Goal: Complete application form

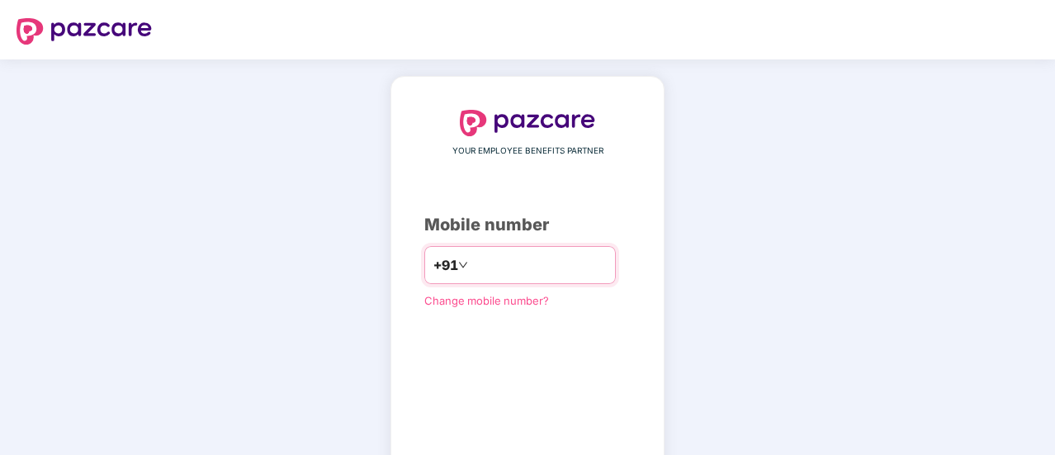
click at [502, 273] on input "number" at bounding box center [539, 265] width 135 height 26
type input "**********"
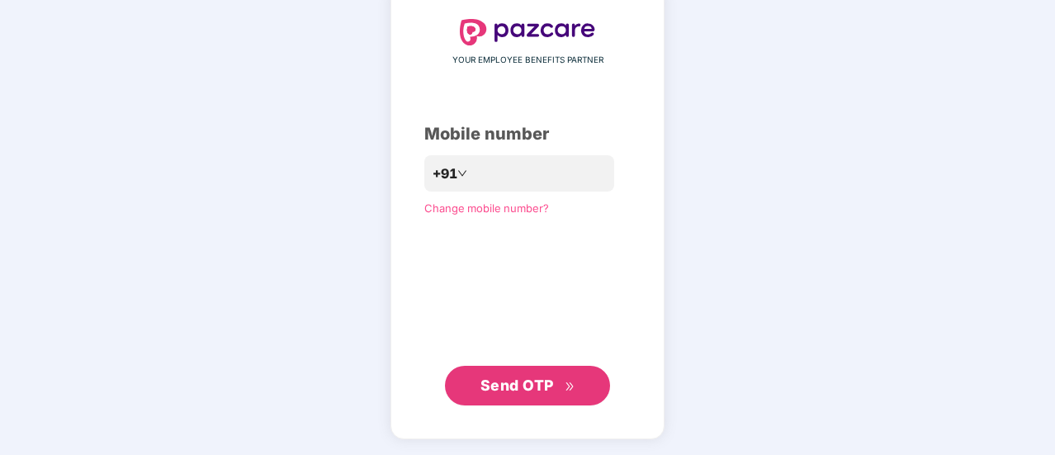
scroll to position [90, 0]
click at [537, 394] on span "Send OTP" at bounding box center [528, 386] width 95 height 23
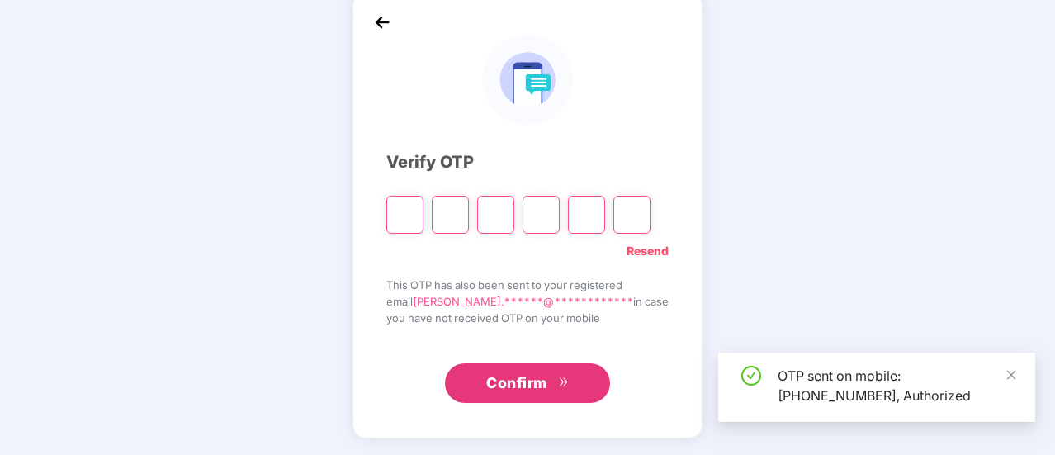
scroll to position [83, 0]
click at [410, 220] on input "Please enter verification code. Digit 1" at bounding box center [405, 216] width 37 height 38
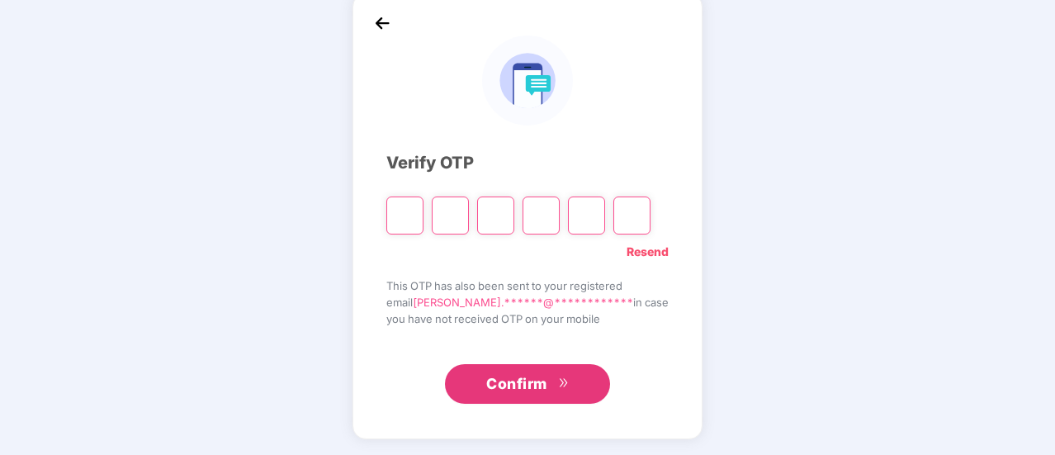
type input "*"
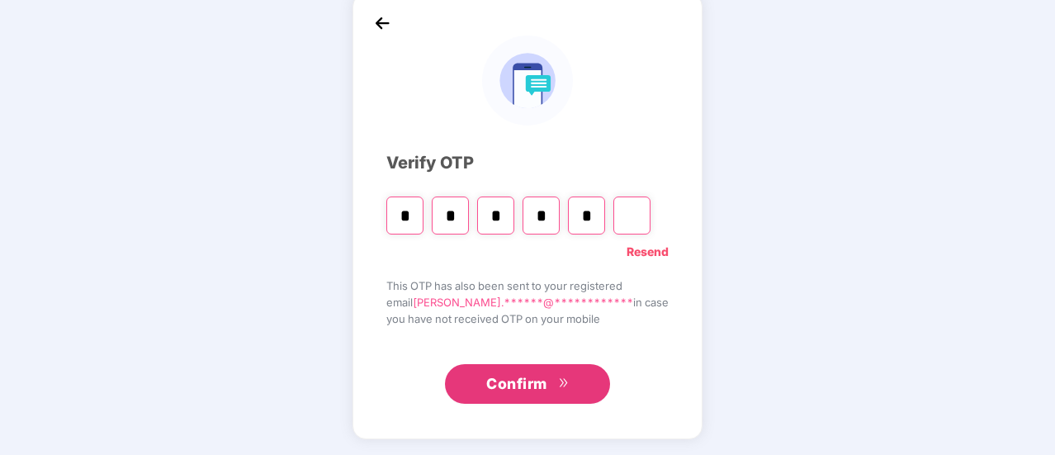
type input "*"
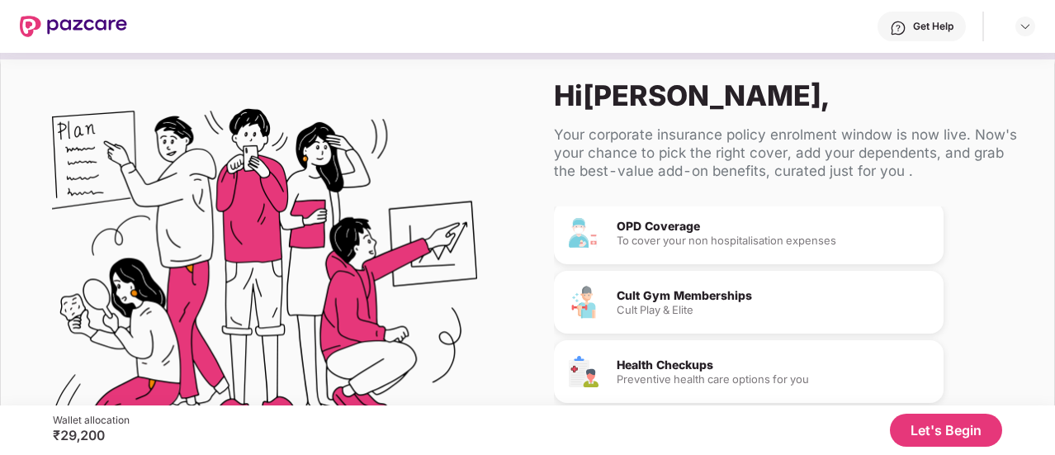
scroll to position [173, 0]
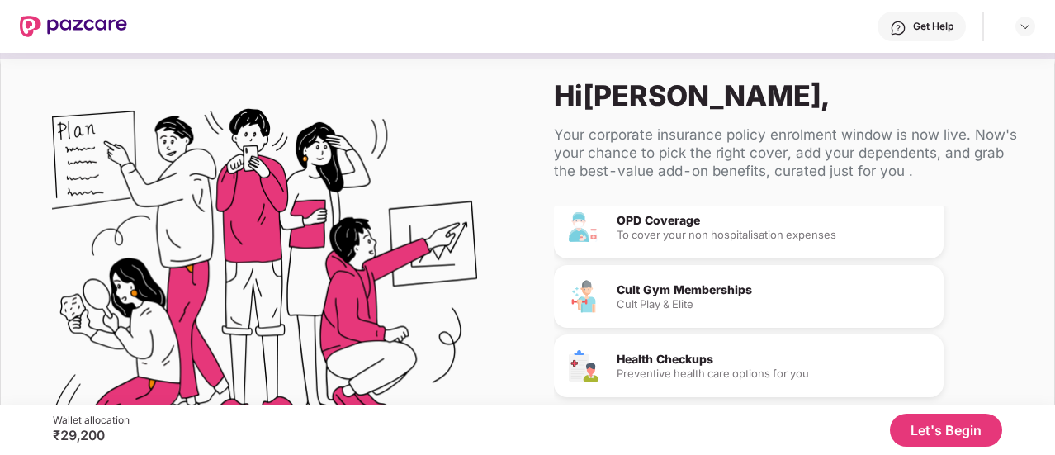
click at [956, 443] on button "Let's Begin" at bounding box center [946, 430] width 112 height 33
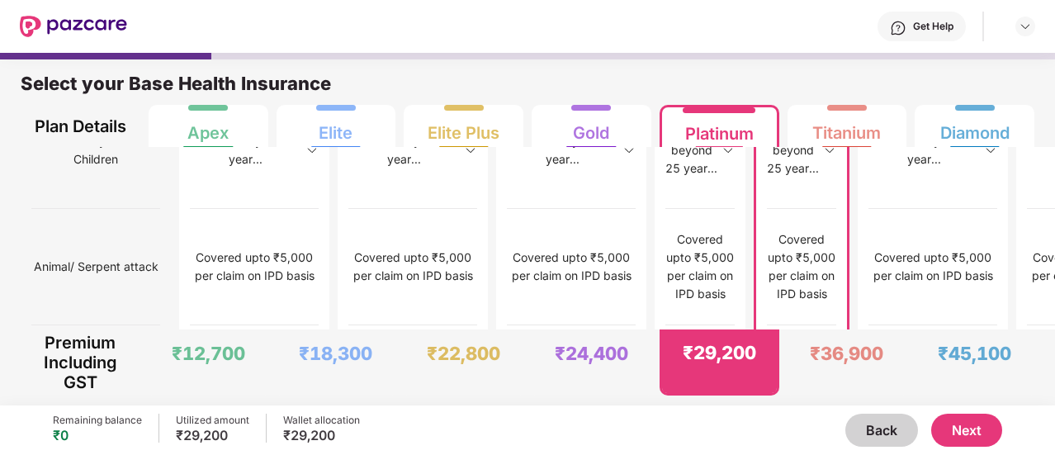
scroll to position [8, 0]
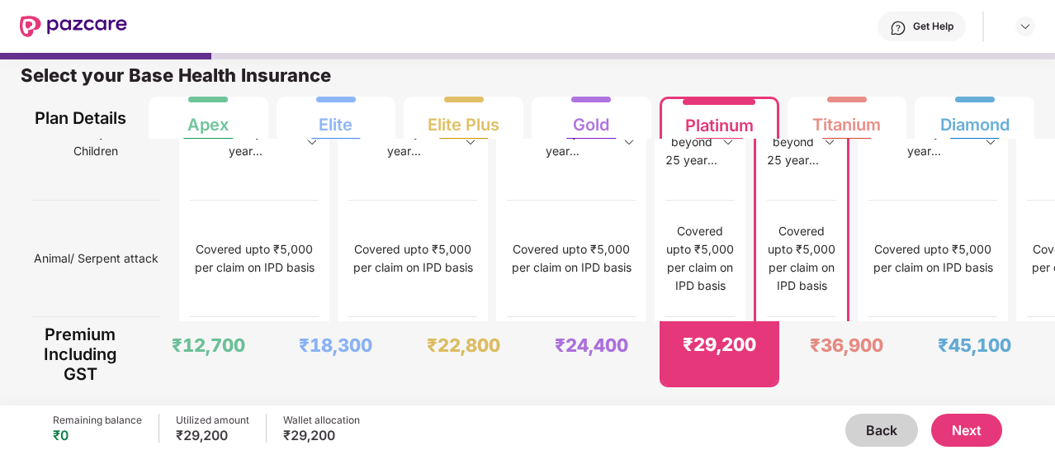
click at [977, 429] on button "Next" at bounding box center [967, 430] width 71 height 33
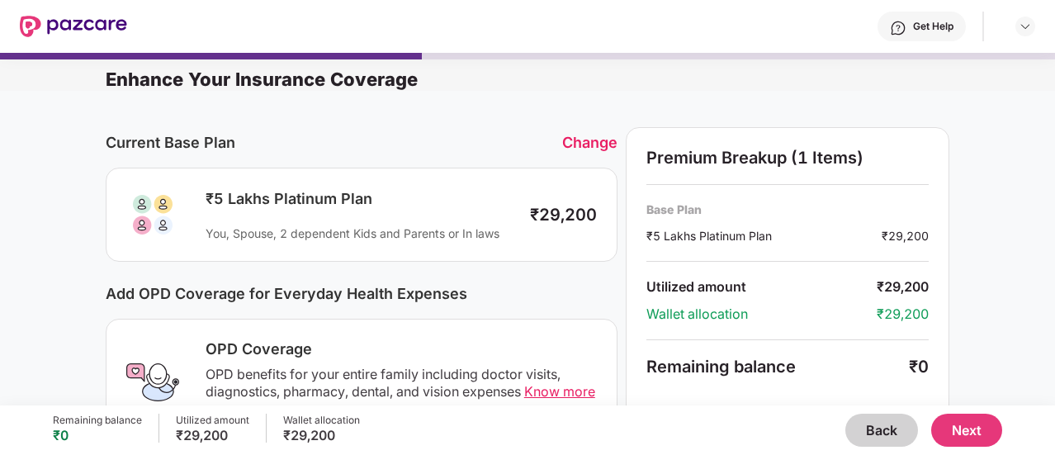
scroll to position [626, 0]
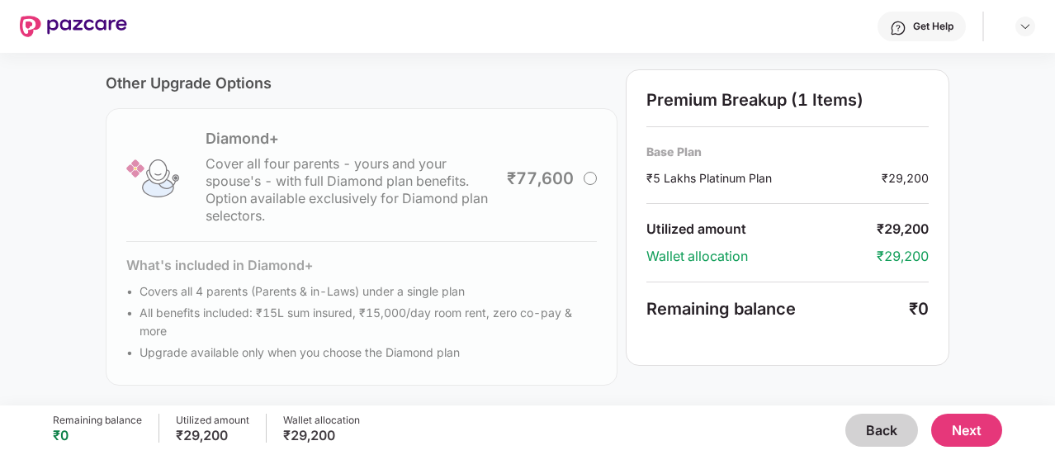
click at [960, 424] on button "Next" at bounding box center [967, 430] width 71 height 33
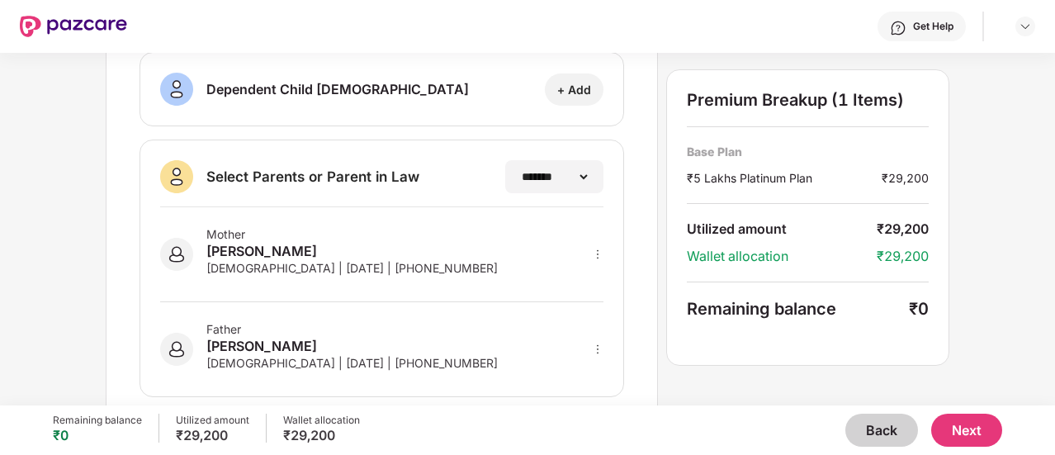
scroll to position [420, 0]
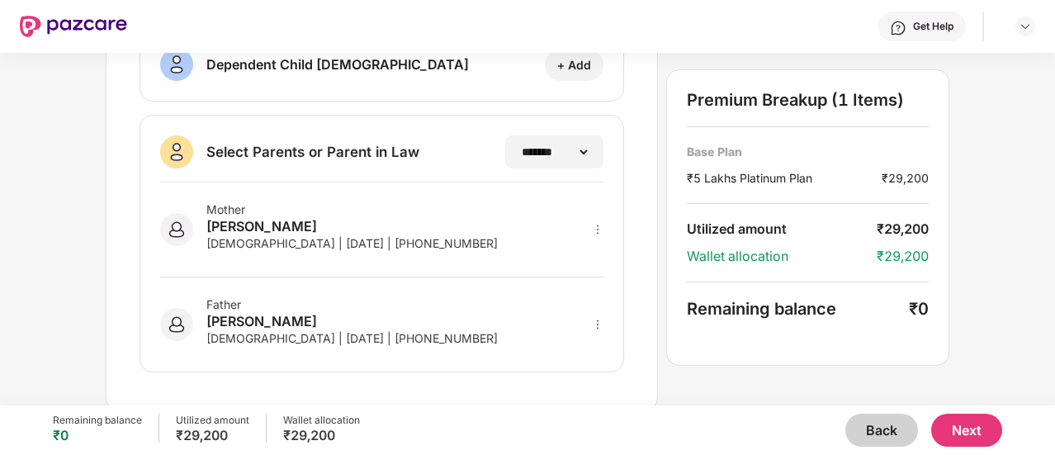
click at [984, 435] on button "Next" at bounding box center [967, 430] width 71 height 33
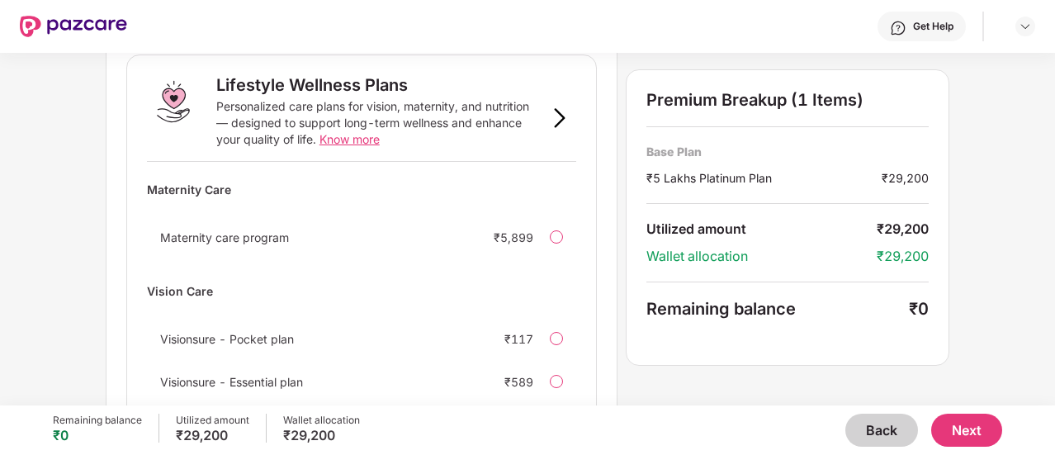
scroll to position [1200, 0]
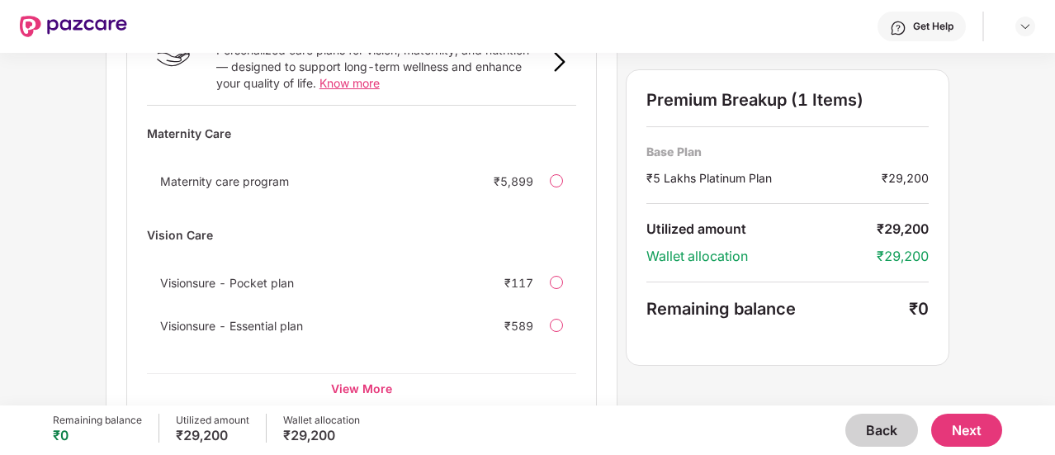
click at [987, 428] on button "Next" at bounding box center [967, 430] width 71 height 33
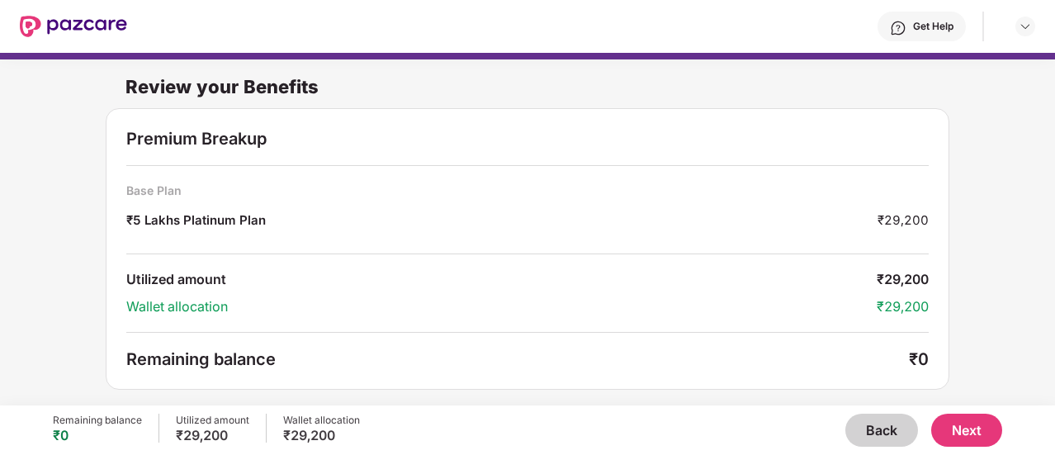
scroll to position [0, 0]
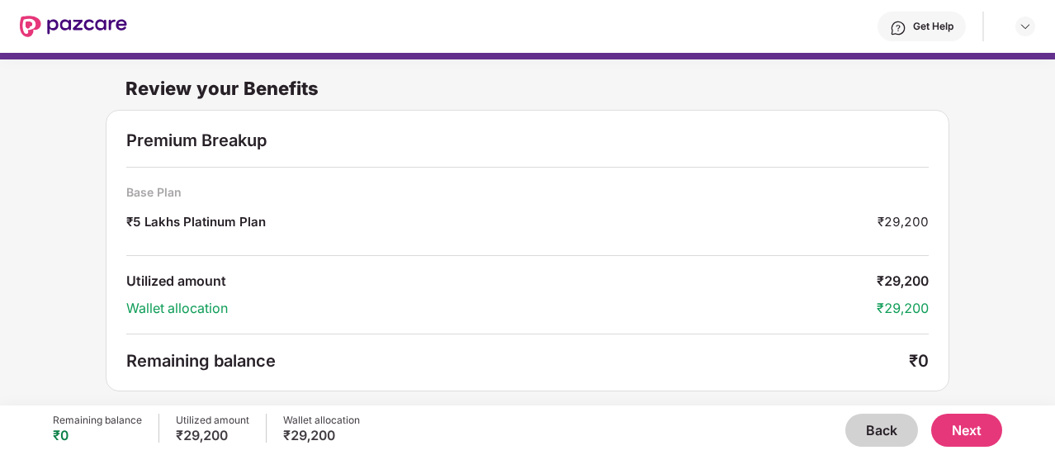
click at [890, 439] on button "Back" at bounding box center [882, 430] width 73 height 33
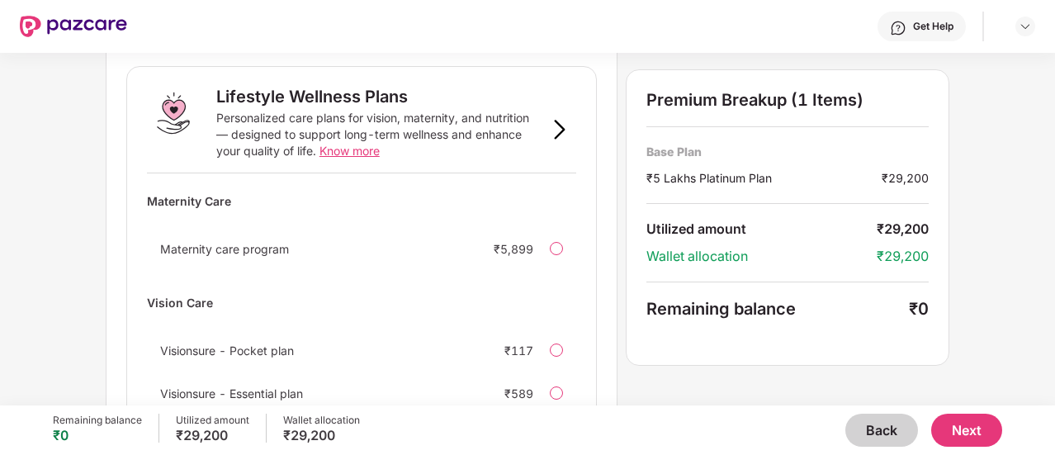
scroll to position [1200, 0]
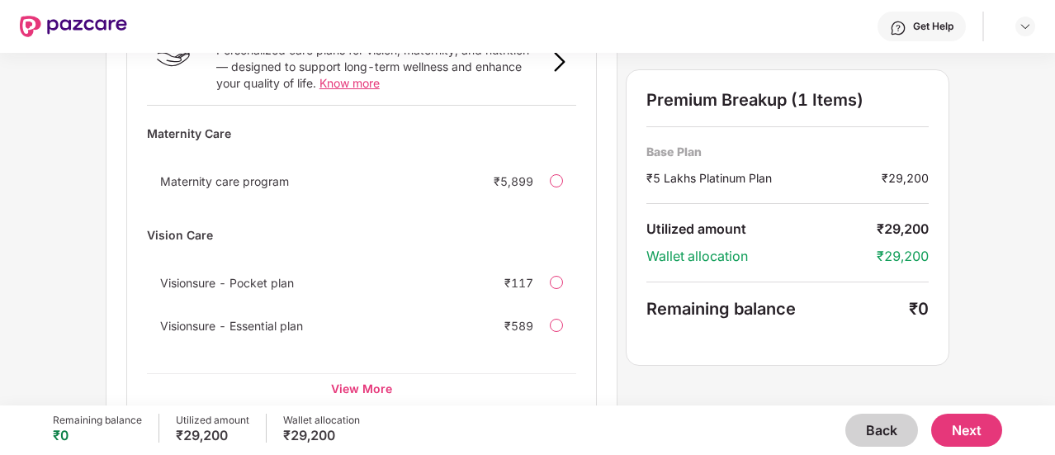
click at [226, 276] on span "Visionsure - Pocket plan" at bounding box center [227, 283] width 134 height 14
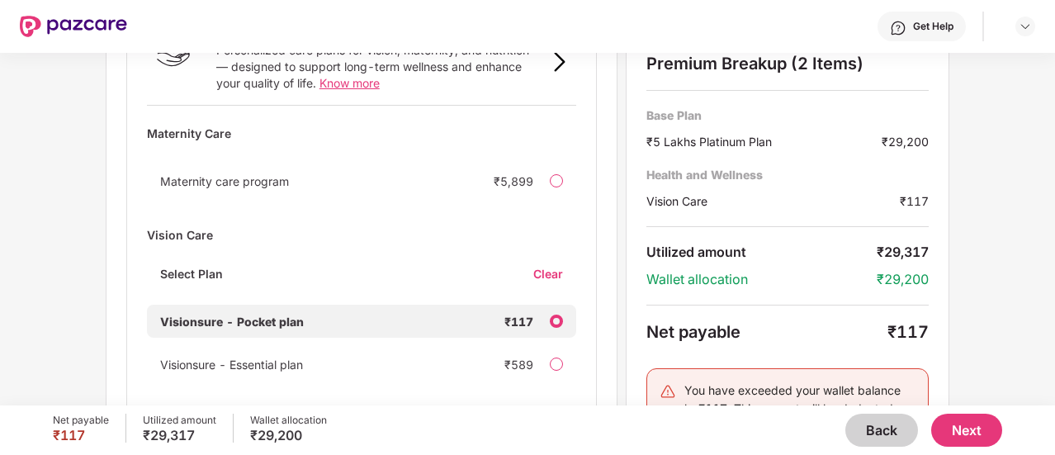
click at [298, 315] on span "Visionsure - Pocket plan" at bounding box center [232, 322] width 144 height 14
click at [557, 315] on div at bounding box center [556, 321] width 13 height 13
click at [543, 266] on div "Clear" at bounding box center [555, 274] width 43 height 16
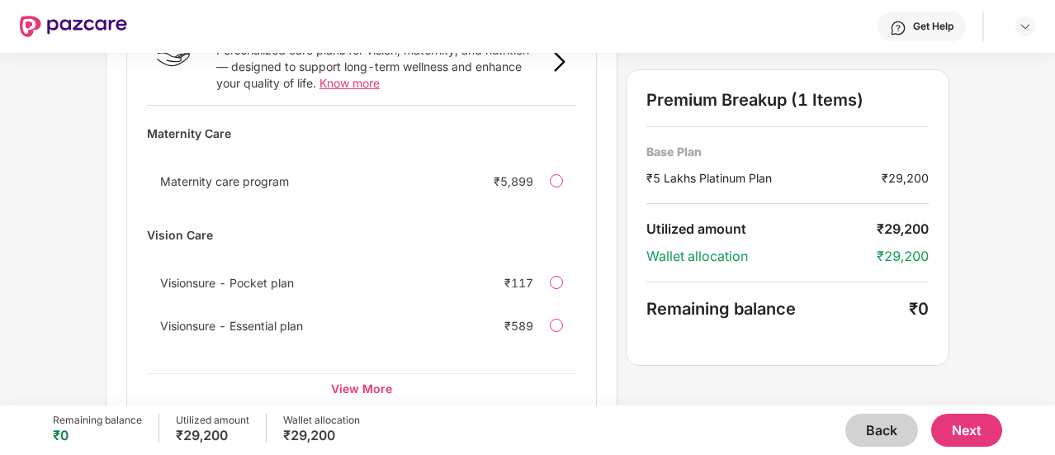
click at [989, 427] on button "Next" at bounding box center [967, 430] width 71 height 33
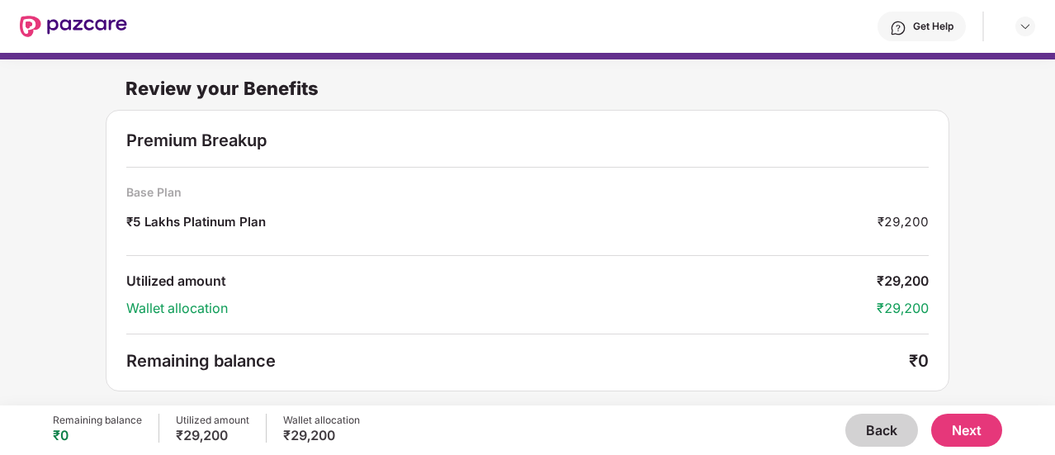
scroll to position [2, 0]
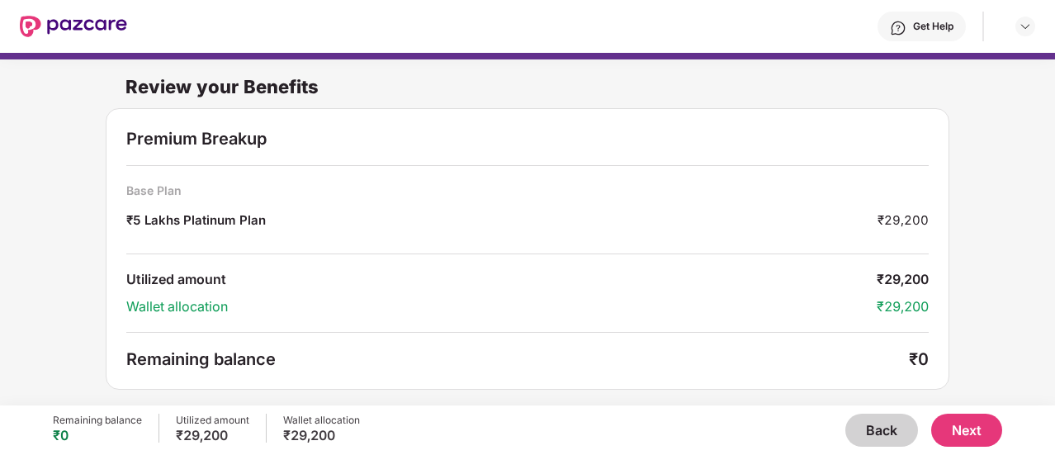
click at [975, 432] on button "Next" at bounding box center [967, 430] width 71 height 33
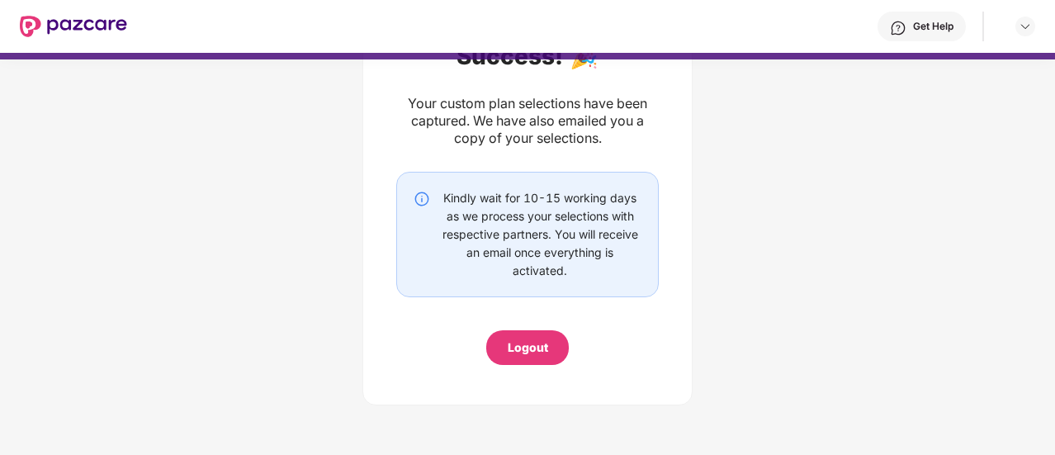
scroll to position [0, 0]
